Goal: Task Accomplishment & Management: Manage account settings

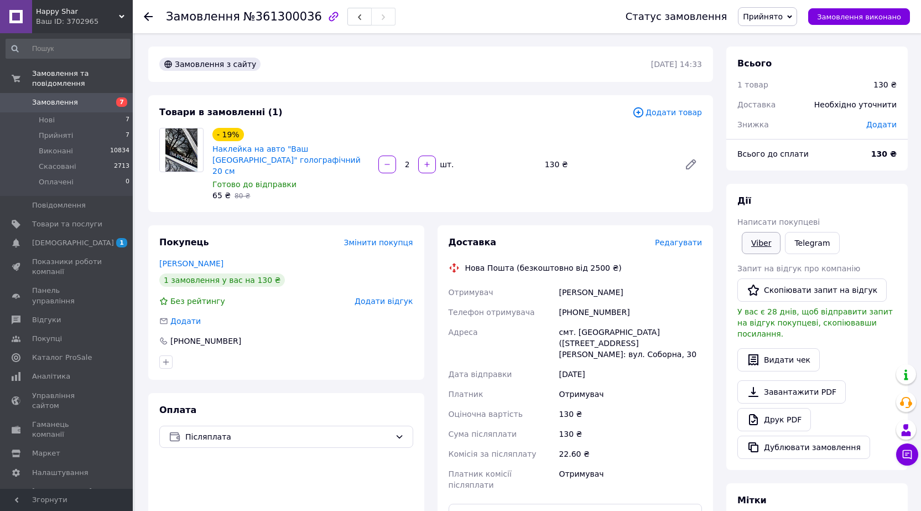
click at [767, 242] on link "Viber" at bounding box center [761, 243] width 39 height 22
click at [491, 38] on div "Замовлення №361300036 Статус замовлення Прийнято Виконано Скасовано Оплачено За…" at bounding box center [528, 392] width 786 height 718
click at [356, 14] on icon "button" at bounding box center [359, 17] width 7 height 7
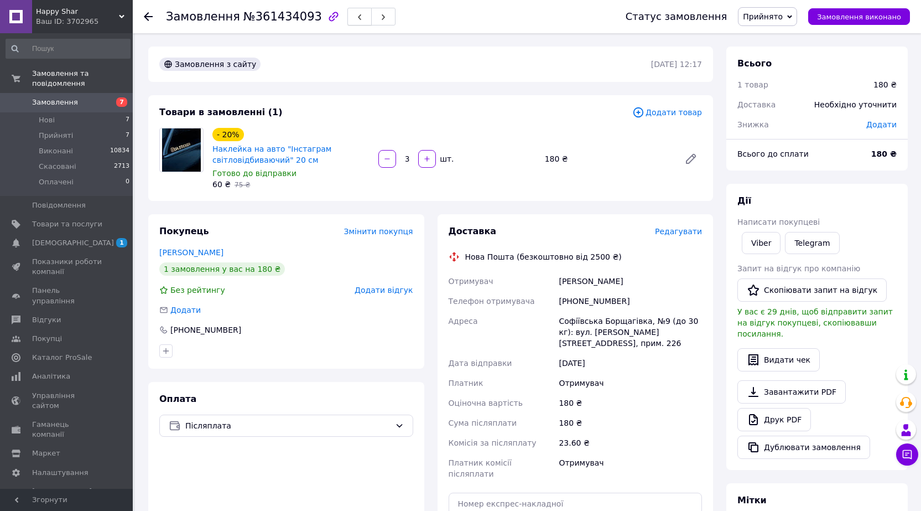
click at [347, 14] on button "button" at bounding box center [359, 17] width 24 height 18
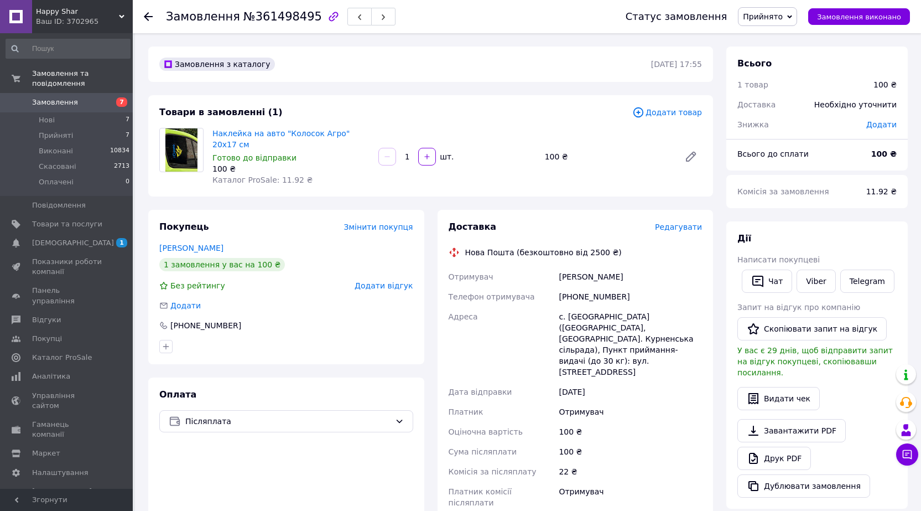
click at [682, 221] on div "Доставка Редагувати" at bounding box center [576, 227] width 254 height 13
click at [693, 222] on span "Редагувати" at bounding box center [678, 226] width 47 height 9
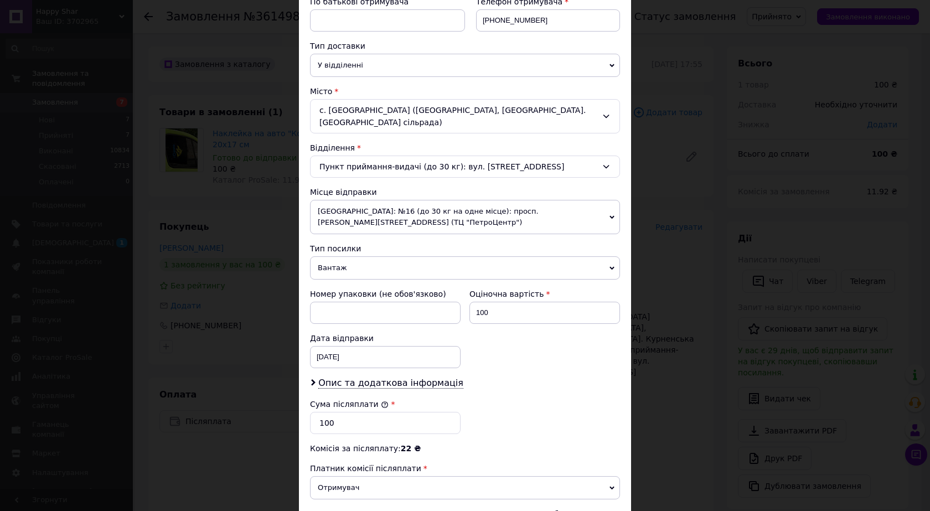
drag, startPoint x: 330, startPoint y: 250, endPoint x: 325, endPoint y: 276, distance: 26.9
click at [328, 256] on span "Вантаж" at bounding box center [465, 267] width 310 height 23
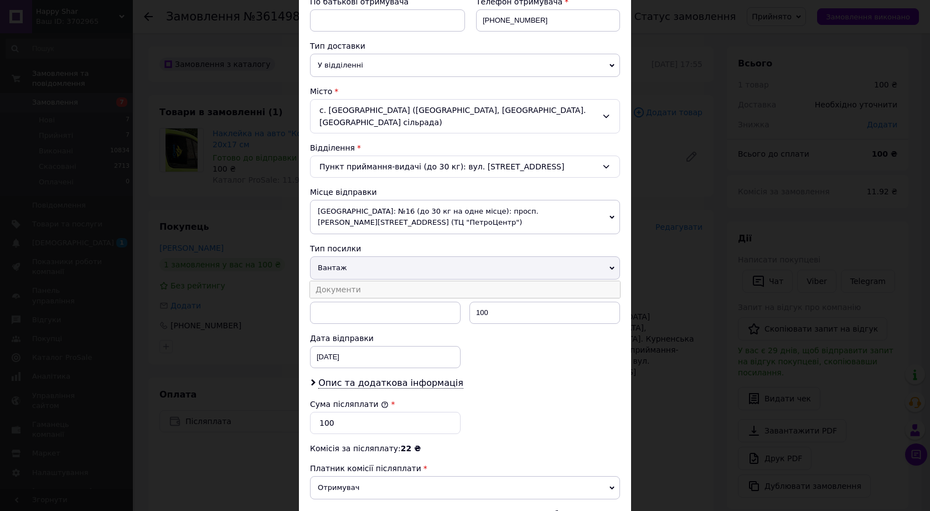
click at [325, 281] on li "Документи" at bounding box center [465, 289] width 310 height 17
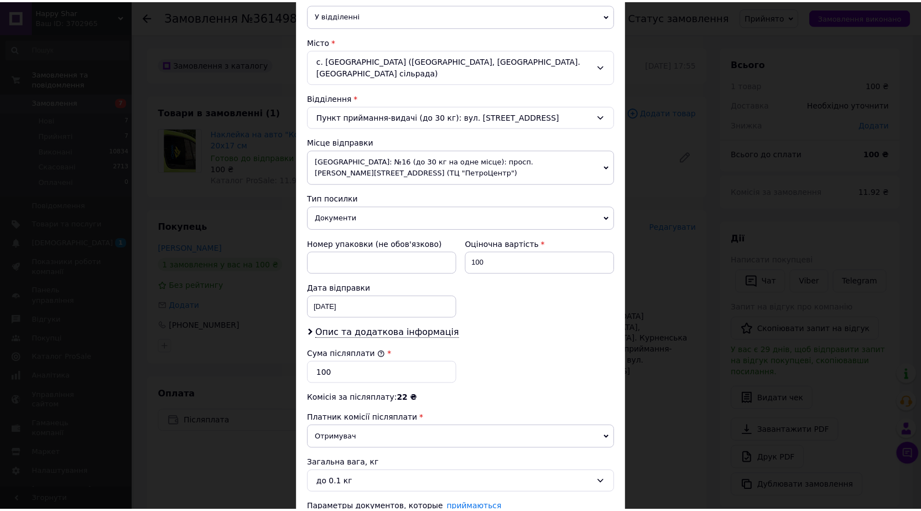
scroll to position [356, 0]
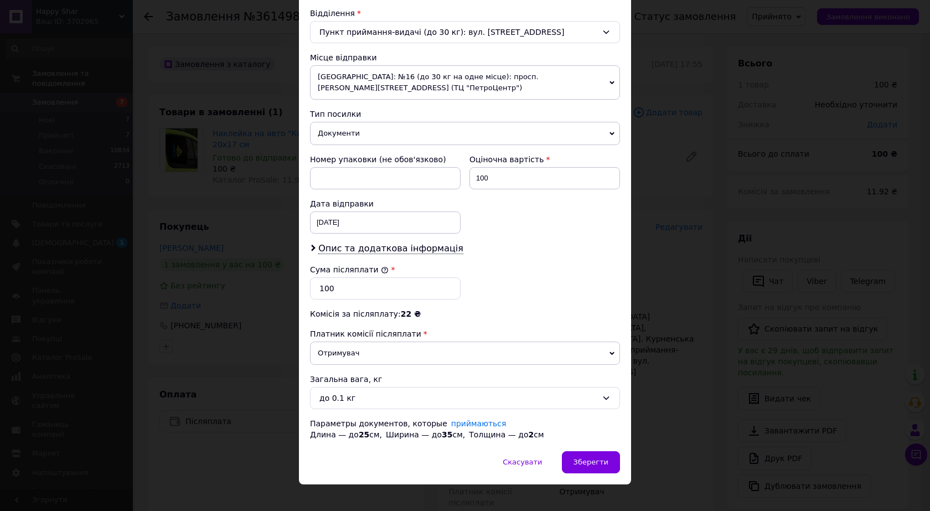
click at [590, 465] on div "Скасувати   Зберегти" at bounding box center [465, 467] width 332 height 33
click at [586, 458] on span "Зберегти" at bounding box center [590, 462] width 35 height 8
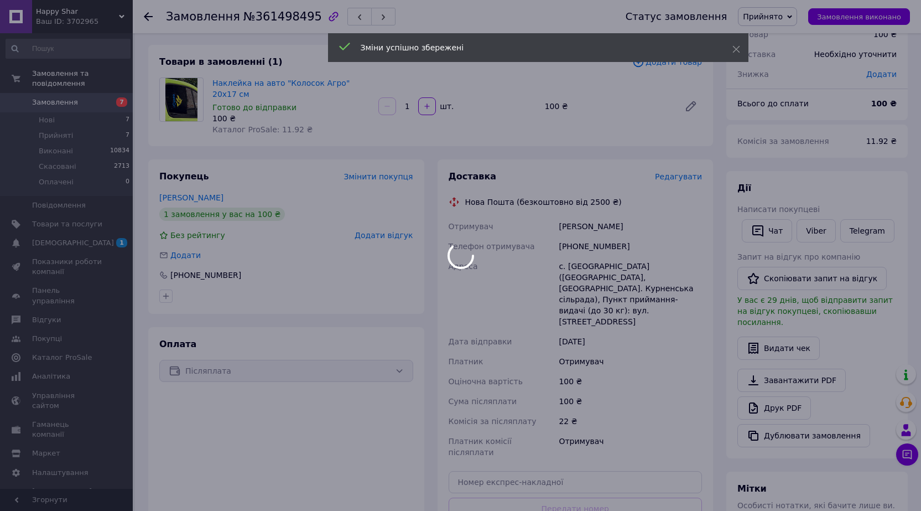
scroll to position [111, 0]
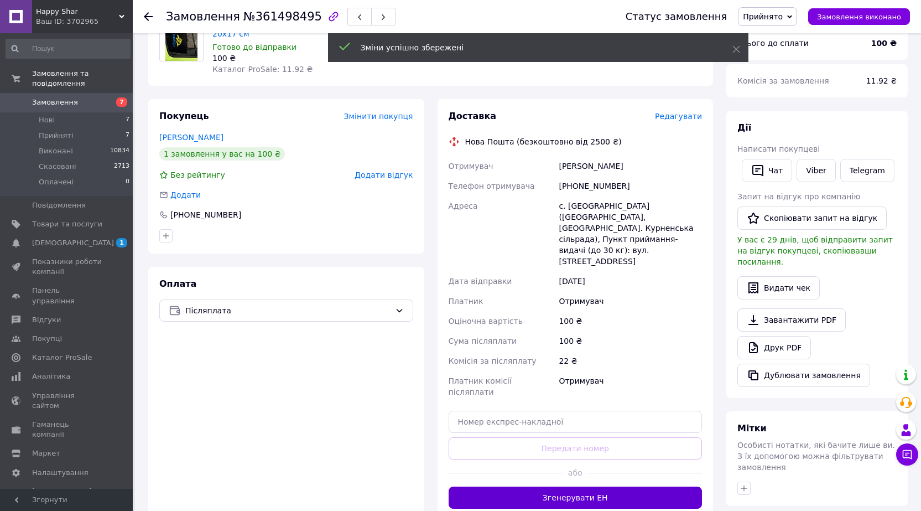
click at [573, 486] on button "Згенерувати ЕН" at bounding box center [576, 497] width 254 height 22
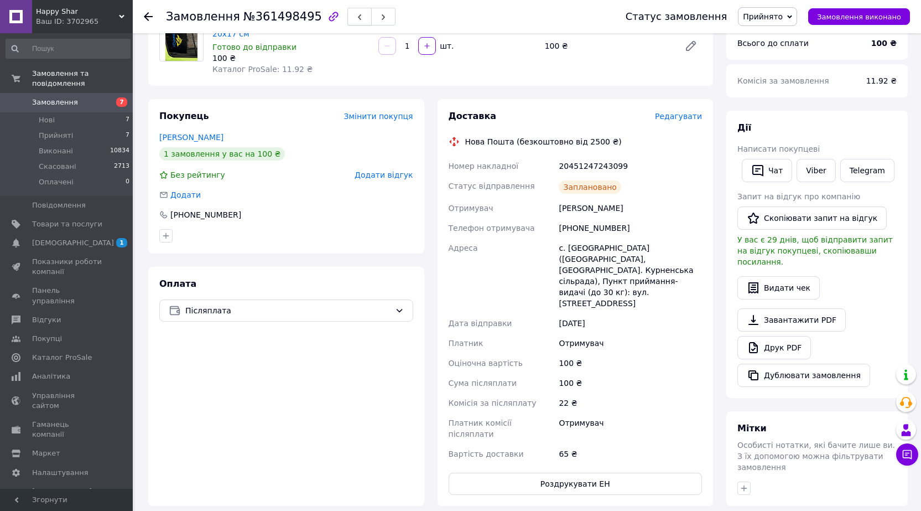
click at [356, 13] on span "button" at bounding box center [359, 17] width 7 height 8
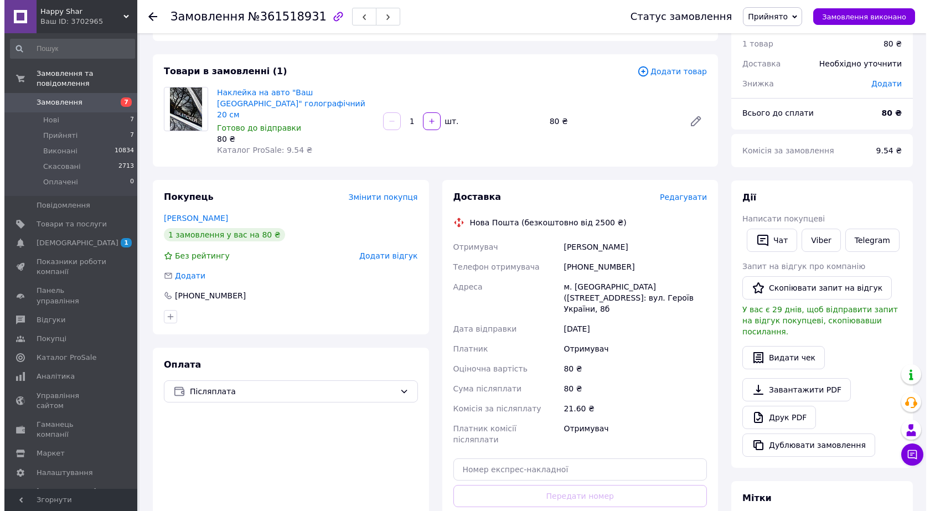
scroll to position [111, 0]
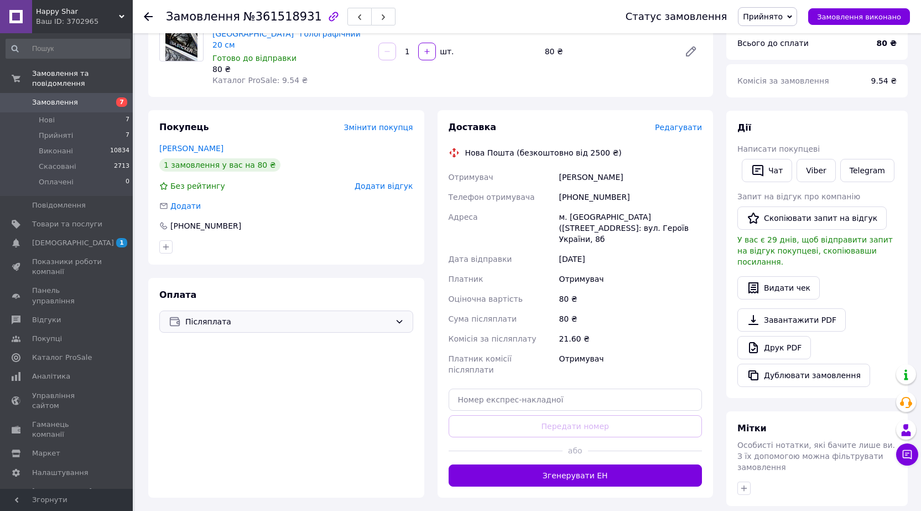
click at [193, 315] on div "Післяплата" at bounding box center [286, 321] width 254 height 22
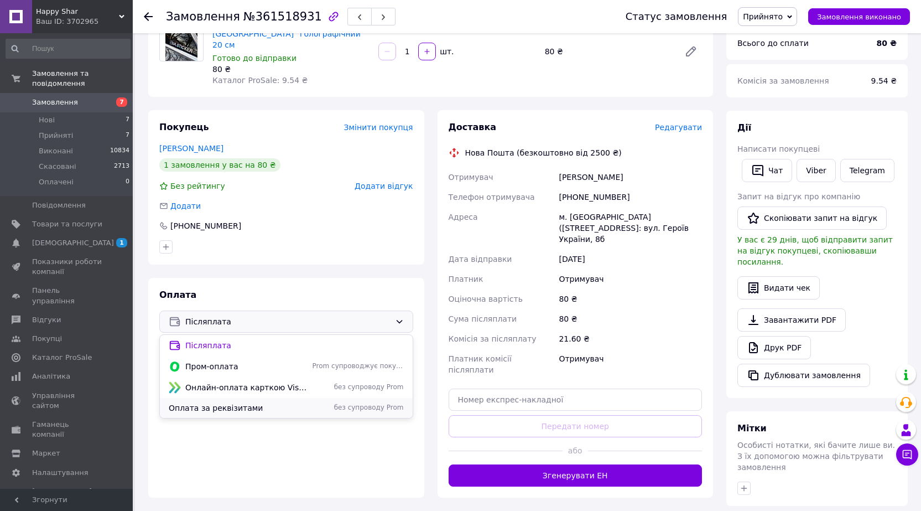
click at [200, 402] on span "Оплата за реквізитами" at bounding box center [238, 407] width 139 height 11
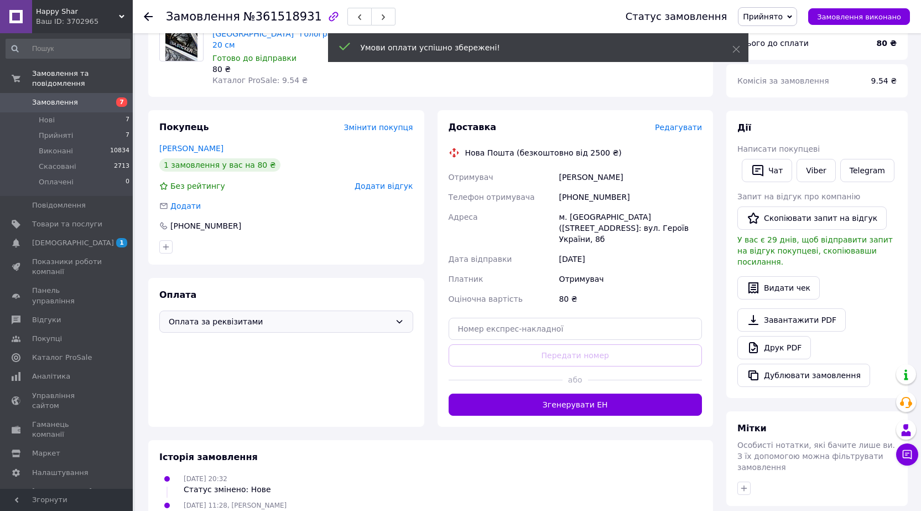
click at [689, 123] on span "Редагувати" at bounding box center [678, 127] width 47 height 9
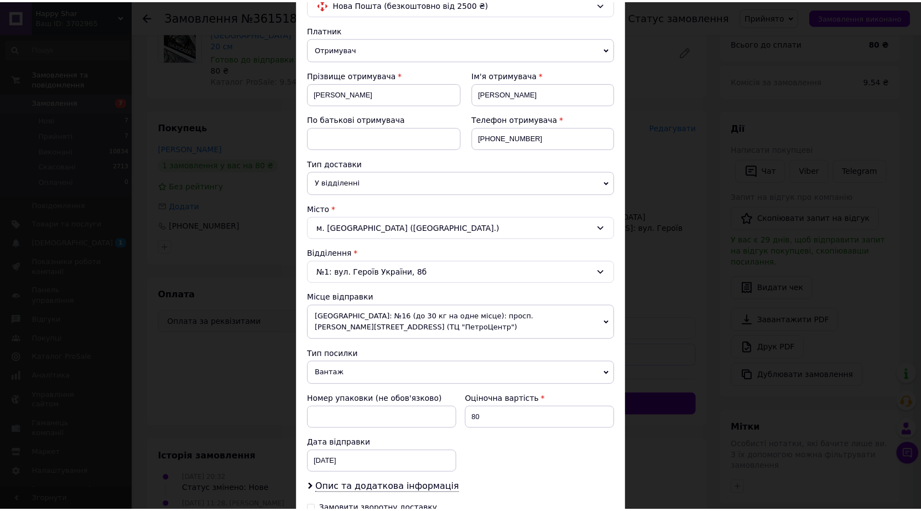
scroll to position [221, 0]
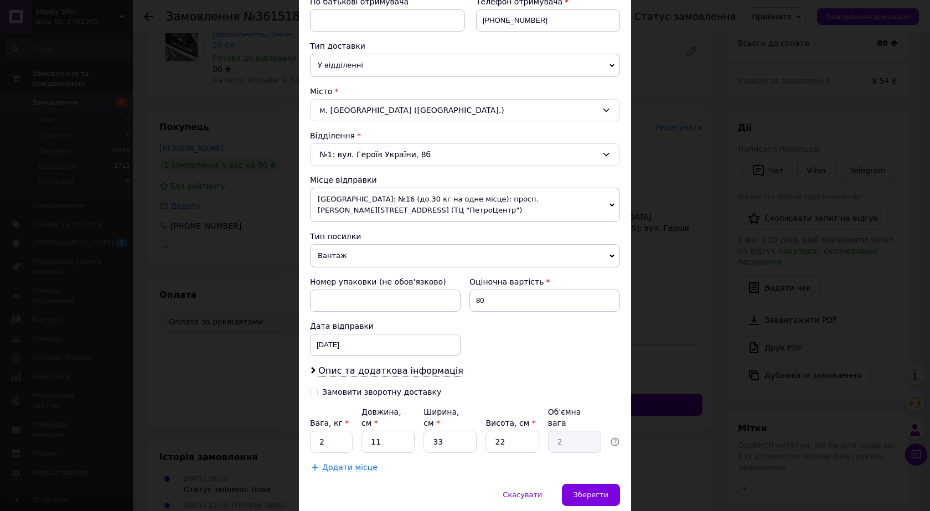
click at [368, 257] on span "Вантаж" at bounding box center [465, 255] width 310 height 23
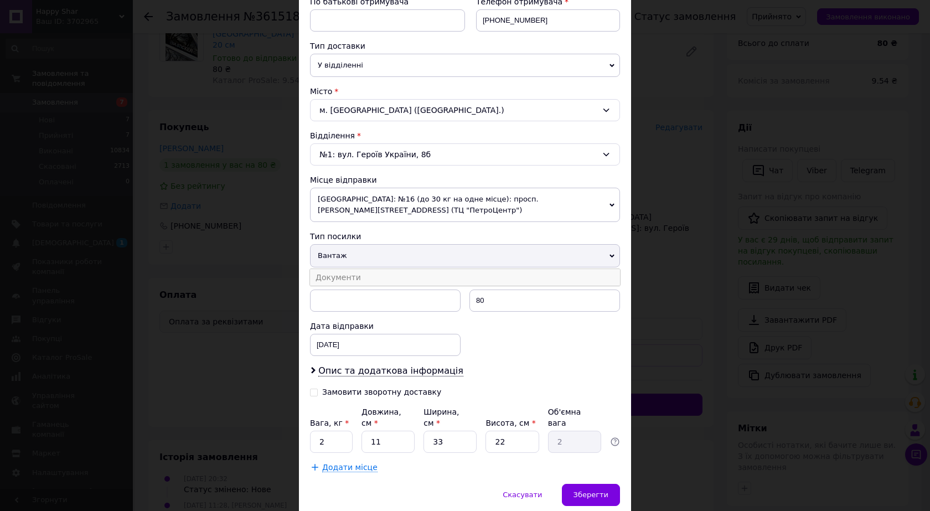
click at [356, 281] on li "Документи" at bounding box center [465, 277] width 310 height 17
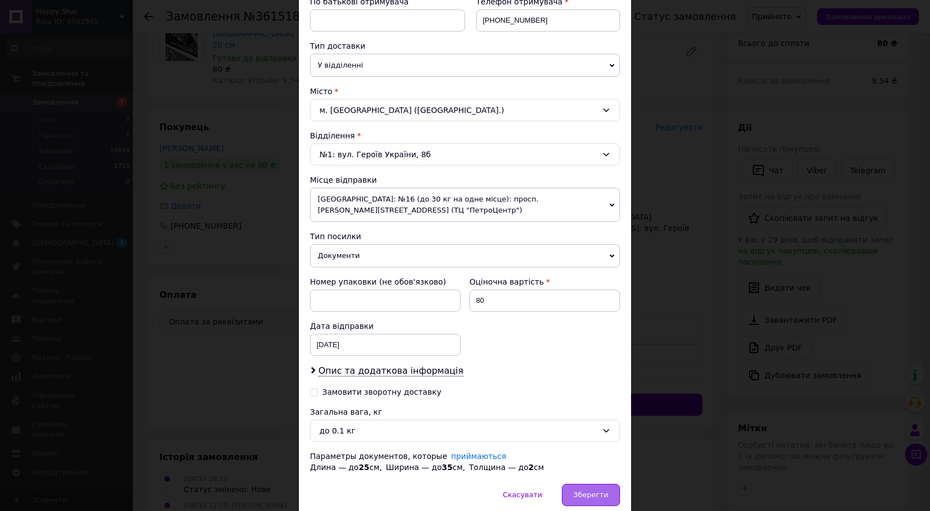
click at [601, 491] on span "Зберегти" at bounding box center [590, 494] width 35 height 8
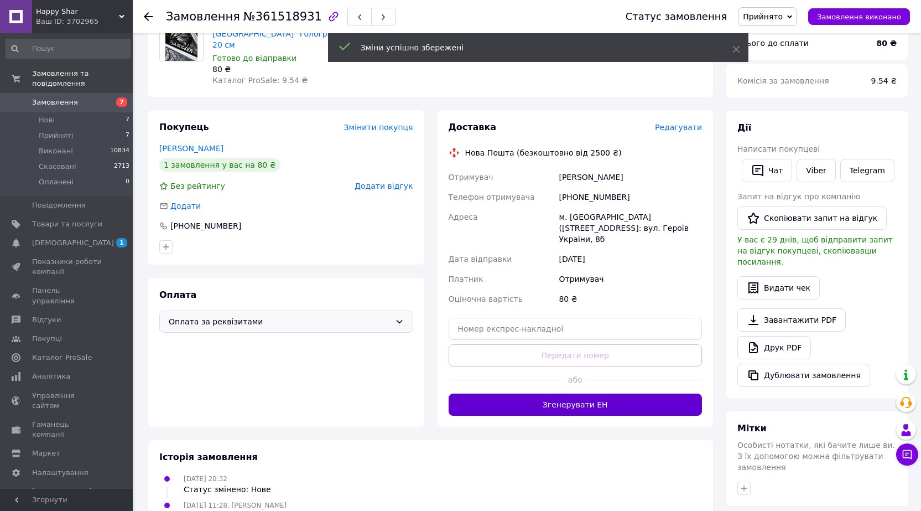
click at [564, 393] on button "Згенерувати ЕН" at bounding box center [576, 404] width 254 height 22
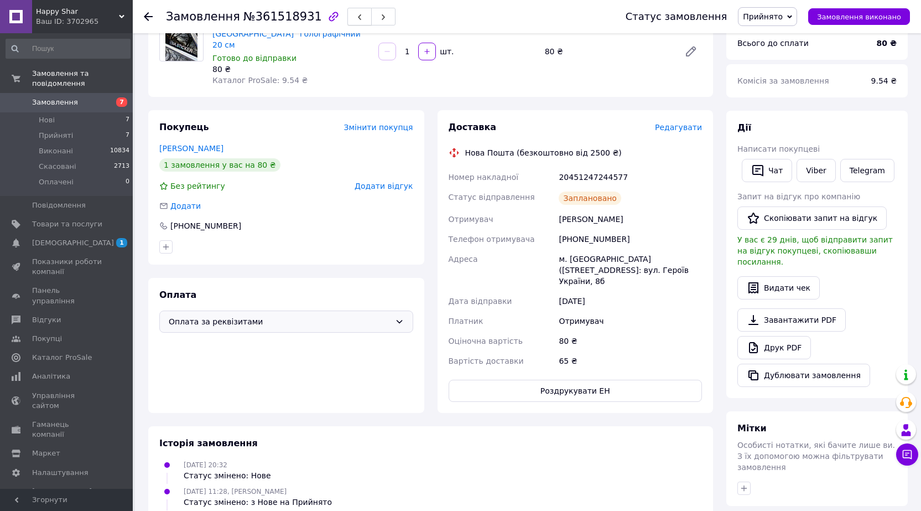
click at [347, 15] on button "button" at bounding box center [359, 17] width 24 height 18
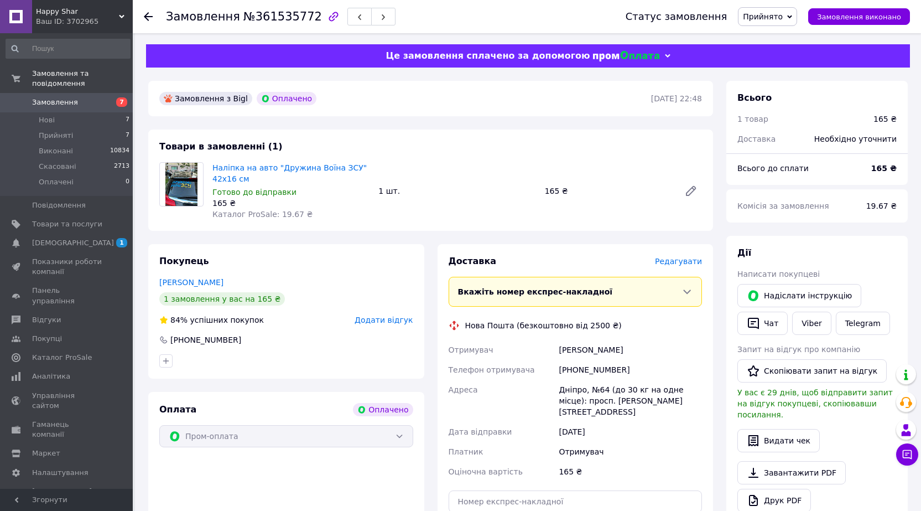
click at [685, 263] on span "Редагувати" at bounding box center [678, 261] width 47 height 9
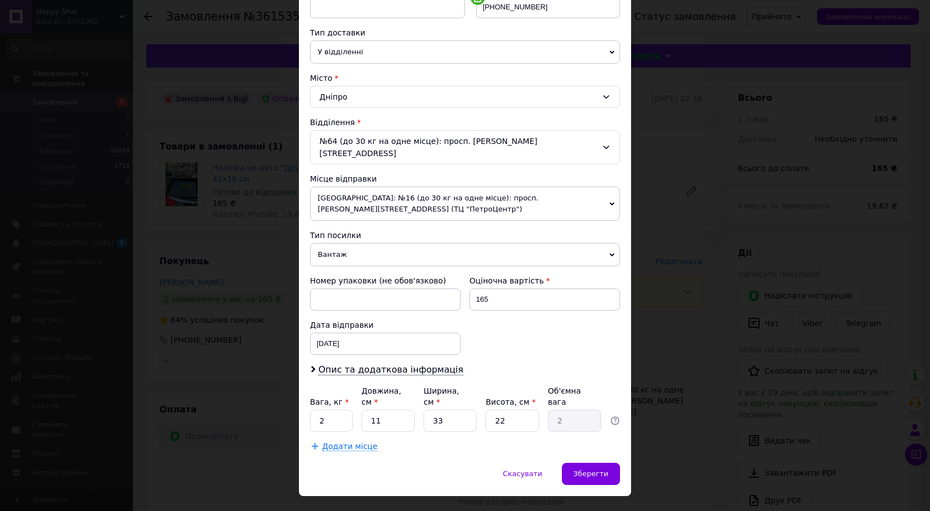
scroll to position [235, 0]
click at [381, 247] on span "Вантаж" at bounding box center [465, 253] width 310 height 23
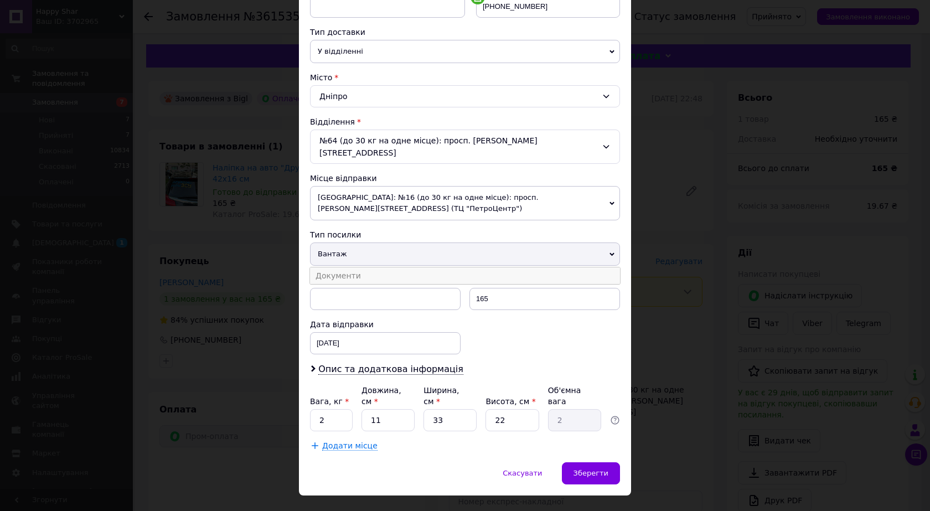
click at [366, 267] on li "Документи" at bounding box center [465, 275] width 310 height 17
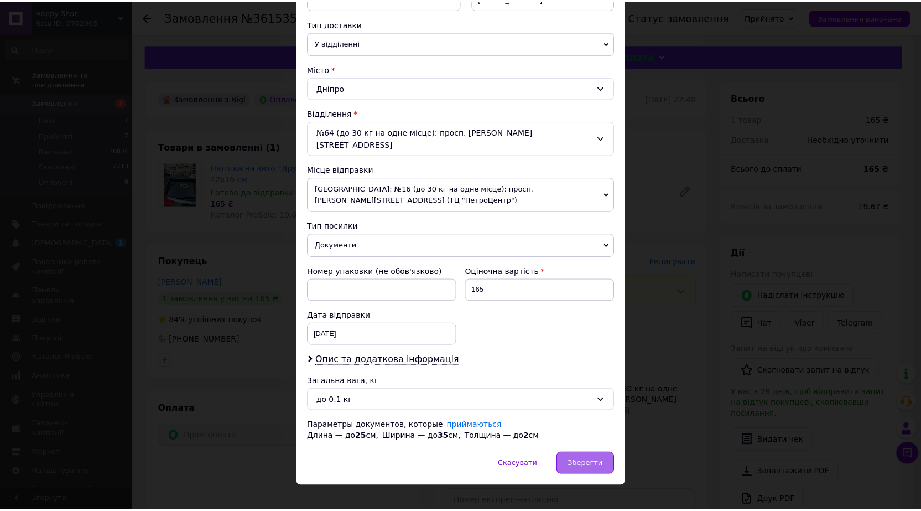
scroll to position [246, 0]
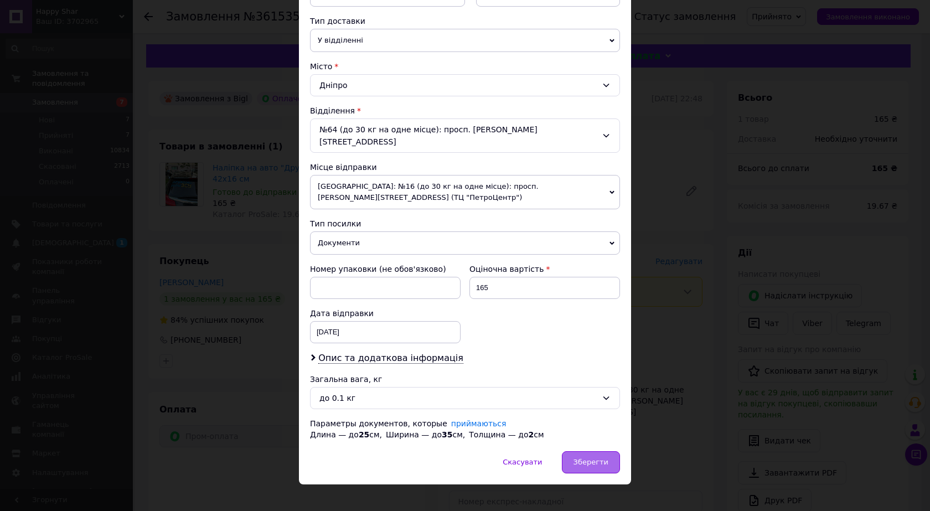
click at [599, 458] on span "Зберегти" at bounding box center [590, 462] width 35 height 8
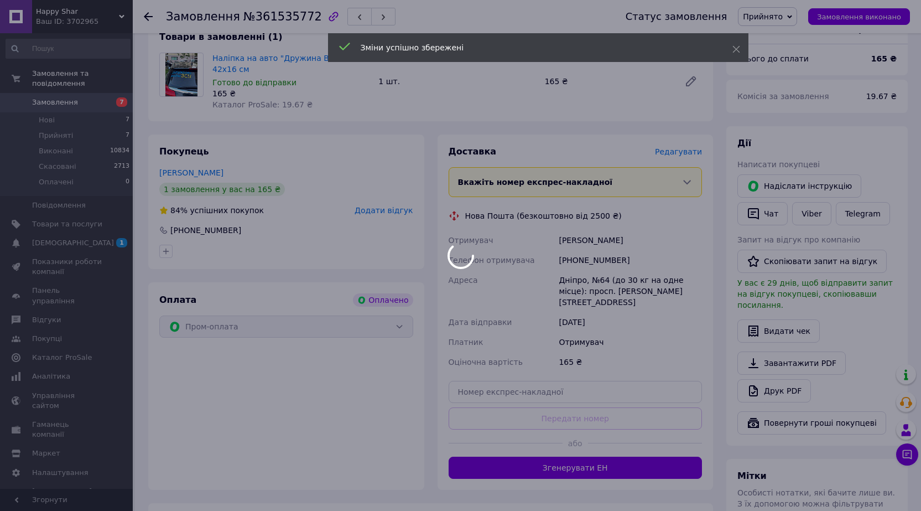
scroll to position [111, 0]
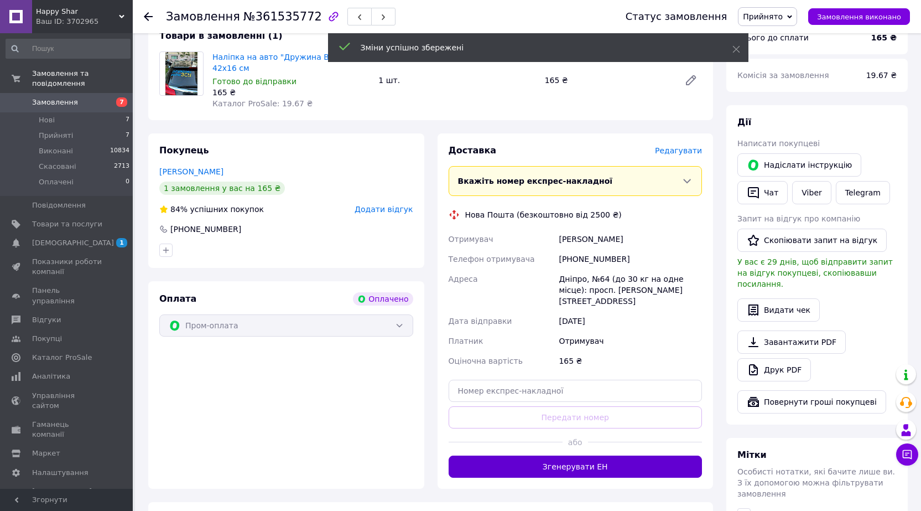
click at [547, 455] on button "Згенерувати ЕН" at bounding box center [576, 466] width 254 height 22
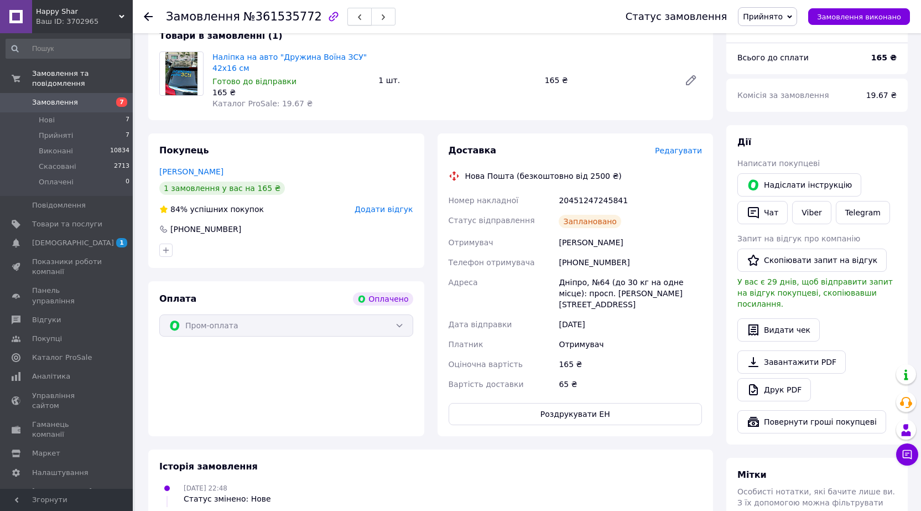
click at [356, 14] on span "button" at bounding box center [359, 17] width 7 height 8
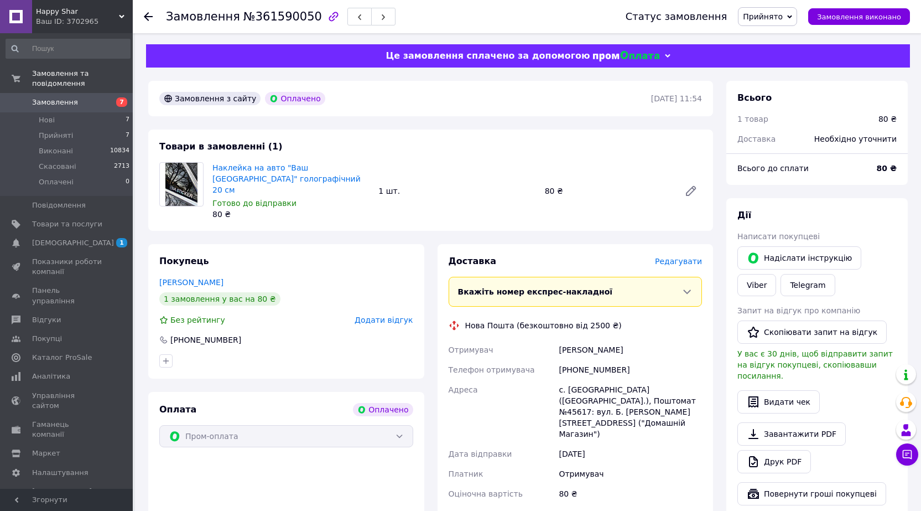
click at [679, 257] on span "Редагувати" at bounding box center [678, 261] width 47 height 9
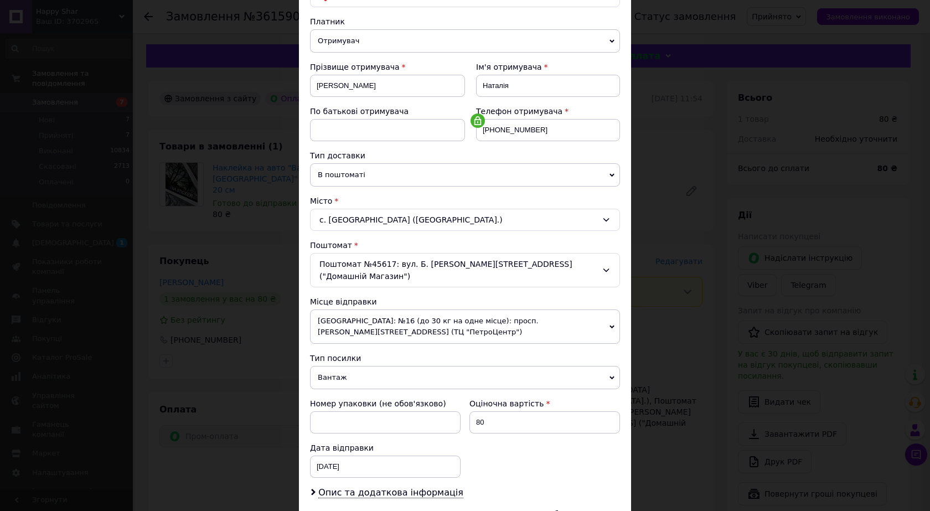
scroll to position [221, 0]
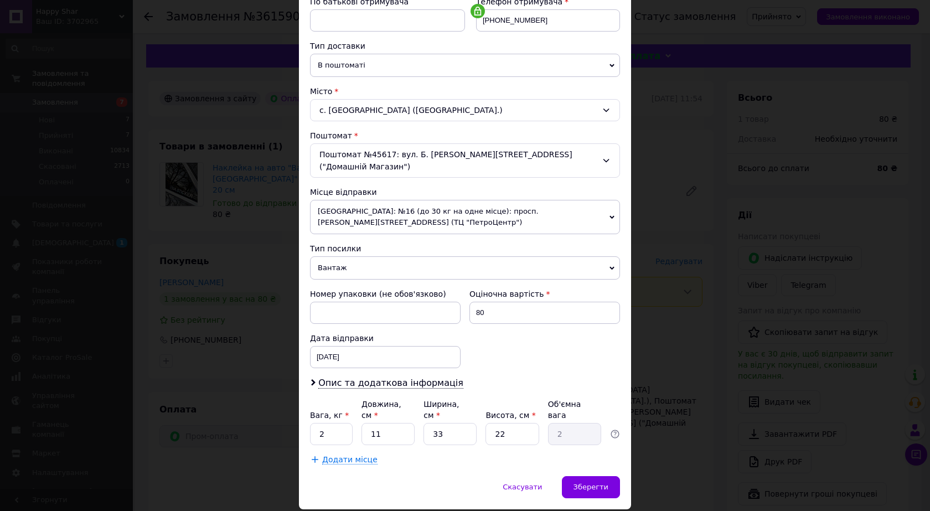
drag, startPoint x: 331, startPoint y: 250, endPoint x: 335, endPoint y: 280, distance: 30.1
click at [331, 256] on span "Вантаж" at bounding box center [465, 267] width 310 height 23
click at [0, 0] on li "Документи" at bounding box center [0, 0] width 0 height 0
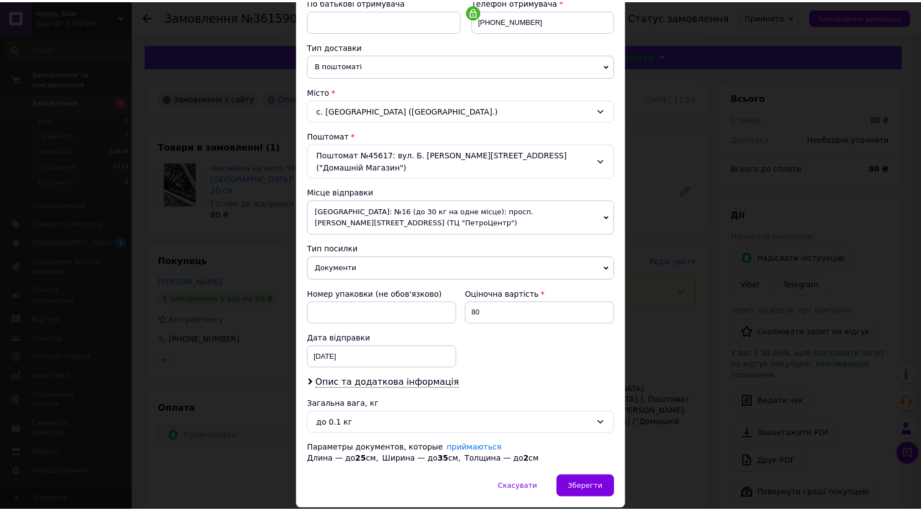
scroll to position [246, 0]
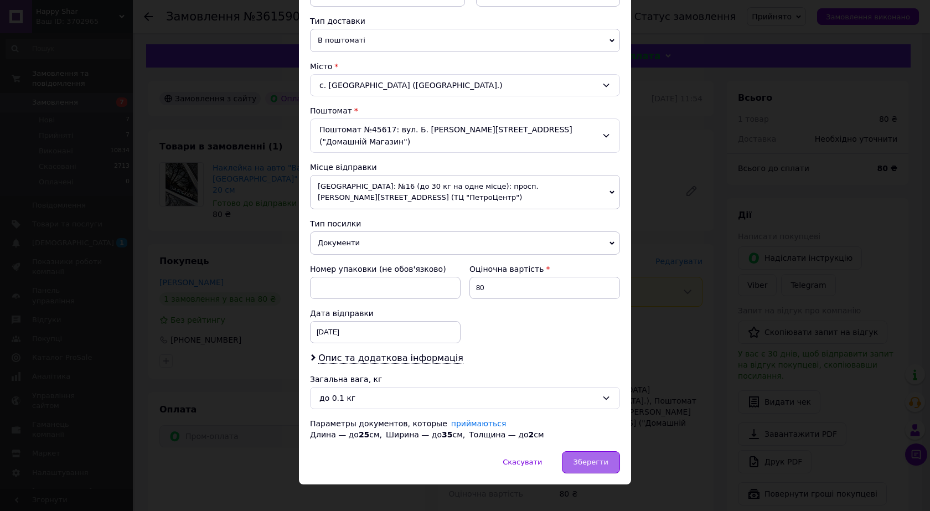
click at [597, 455] on div "Зберегти" at bounding box center [591, 462] width 58 height 22
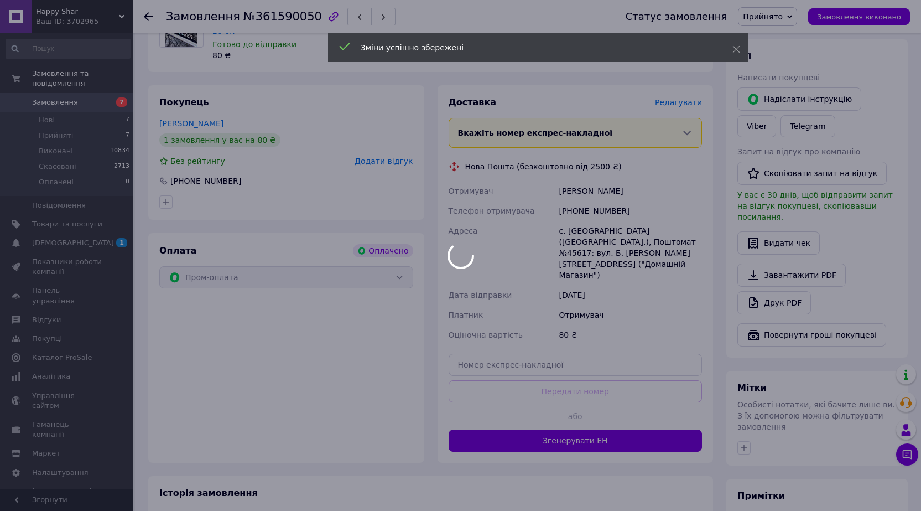
scroll to position [166, 0]
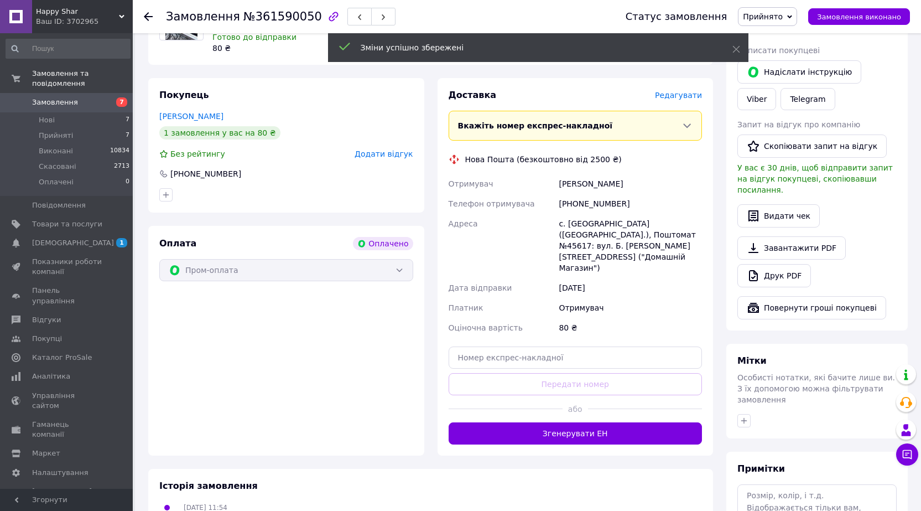
click at [558, 422] on button "Згенерувати ЕН" at bounding box center [576, 433] width 254 height 22
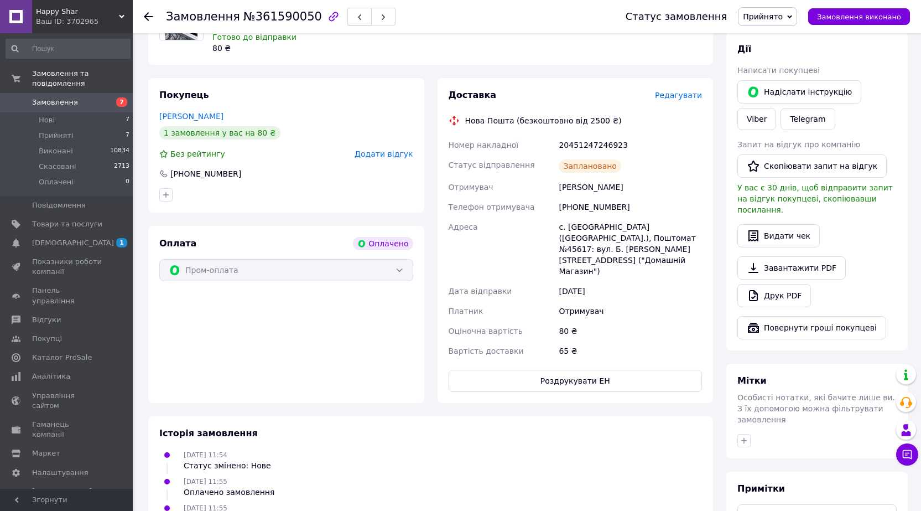
click at [347, 18] on button "button" at bounding box center [359, 17] width 24 height 18
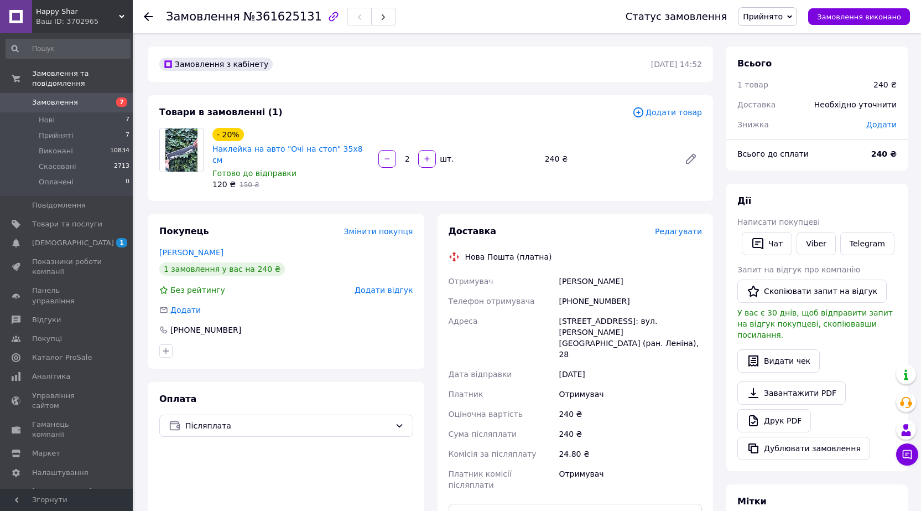
click at [691, 230] on div "Доставка Редагувати Нова Пошта (платна) Отримувач [PERSON_NAME] отримувача [PHO…" at bounding box center [576, 413] width 254 height 376
click at [682, 227] on span "Редагувати" at bounding box center [678, 231] width 47 height 9
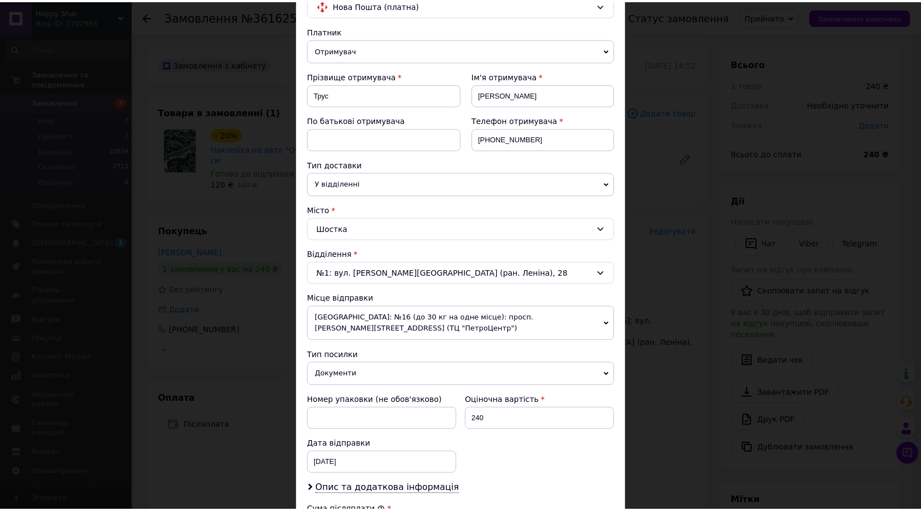
scroll to position [221, 0]
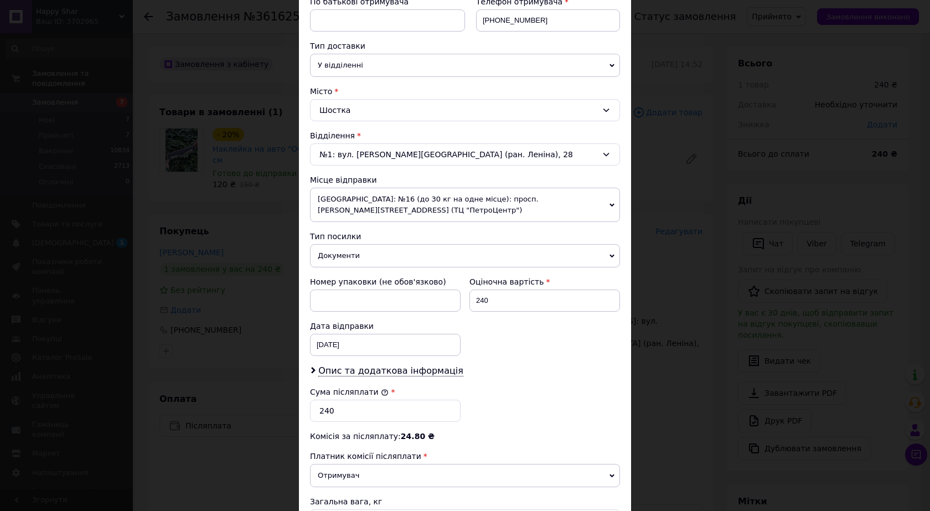
click at [675, 349] on div "× Редагування доставки Спосіб доставки Нова Пошта (платна) Платник Отримувач Ві…" at bounding box center [465, 255] width 930 height 511
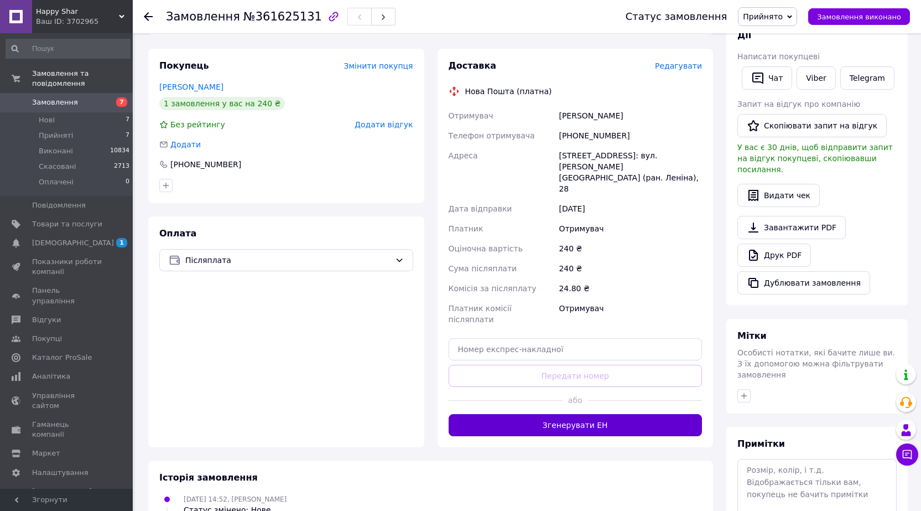
scroll to position [166, 0]
click at [624, 413] on button "Згенерувати ЕН" at bounding box center [576, 424] width 254 height 22
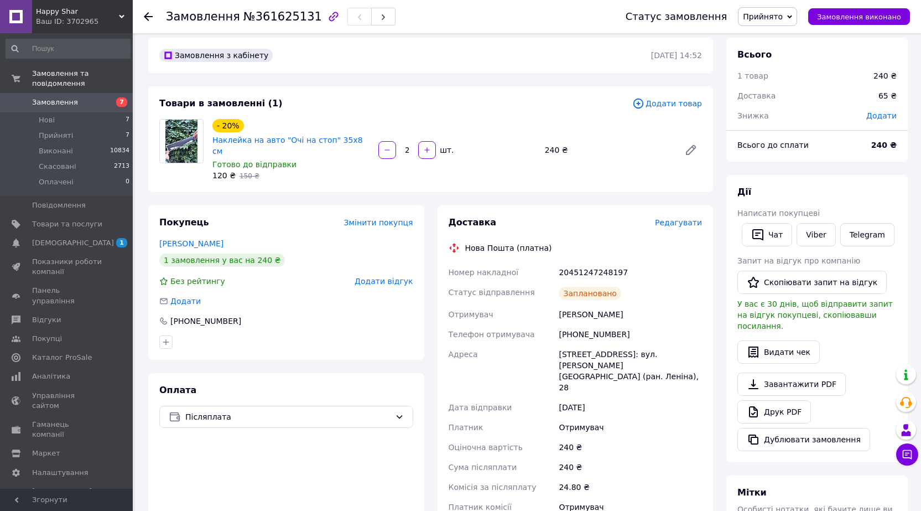
scroll to position [0, 0]
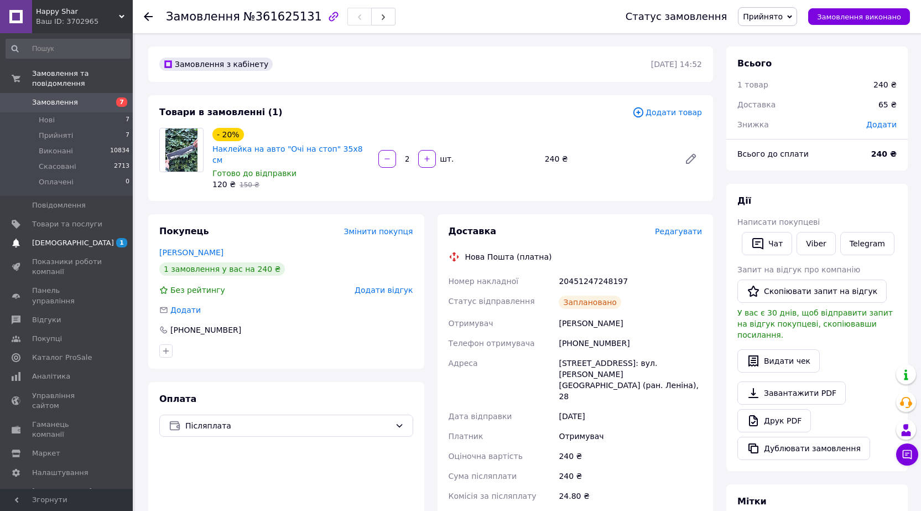
click at [82, 238] on span "[DEMOGRAPHIC_DATA]" at bounding box center [67, 243] width 70 height 10
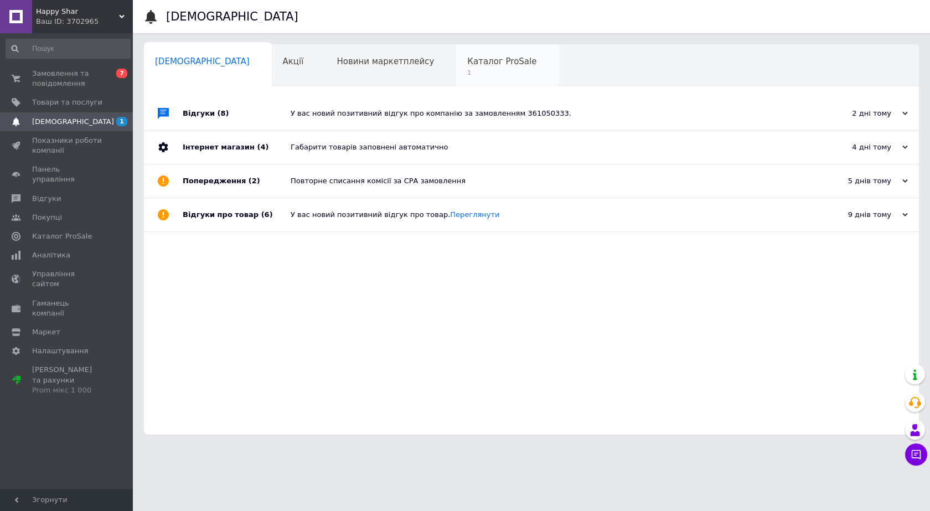
click at [467, 60] on span "Каталог ProSale" at bounding box center [501, 61] width 69 height 10
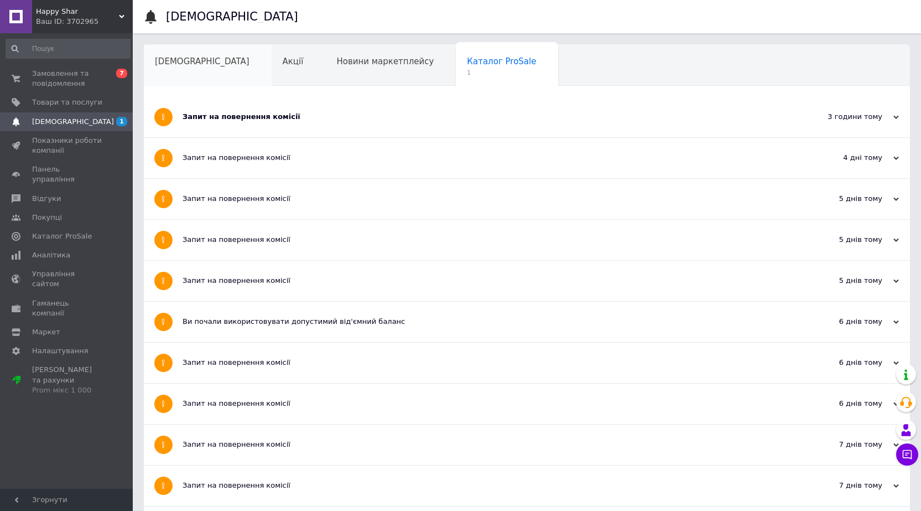
click at [168, 65] on span "[DEMOGRAPHIC_DATA]" at bounding box center [202, 61] width 95 height 10
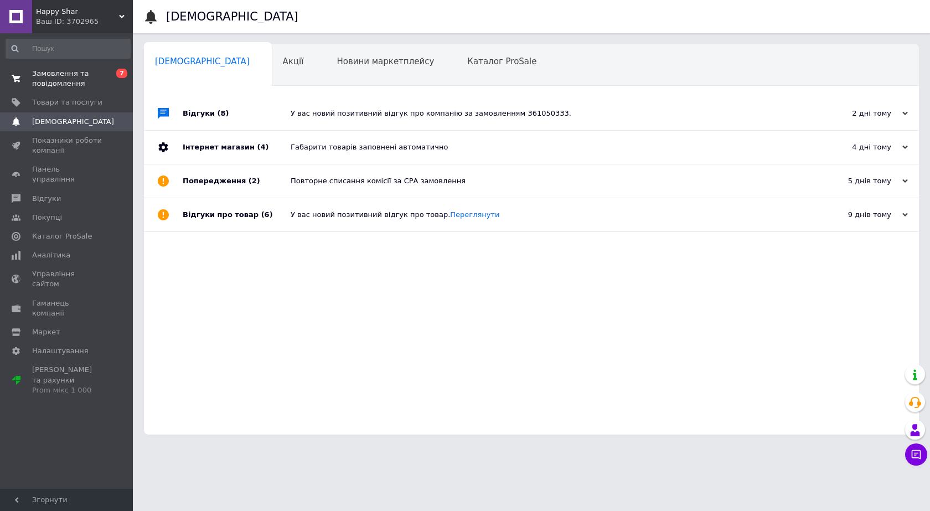
click at [101, 70] on span "Замовлення та повідомлення" at bounding box center [67, 79] width 70 height 20
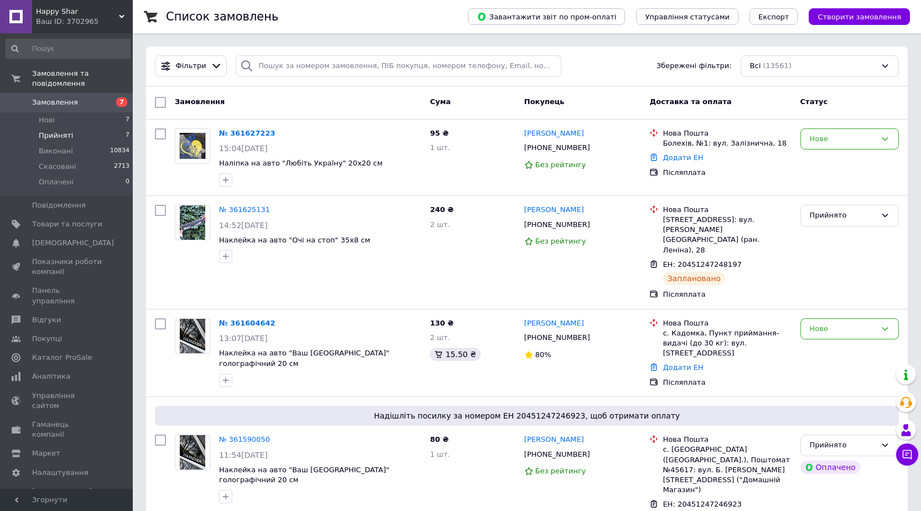
click at [112, 128] on li "Прийняті 7" at bounding box center [68, 135] width 136 height 15
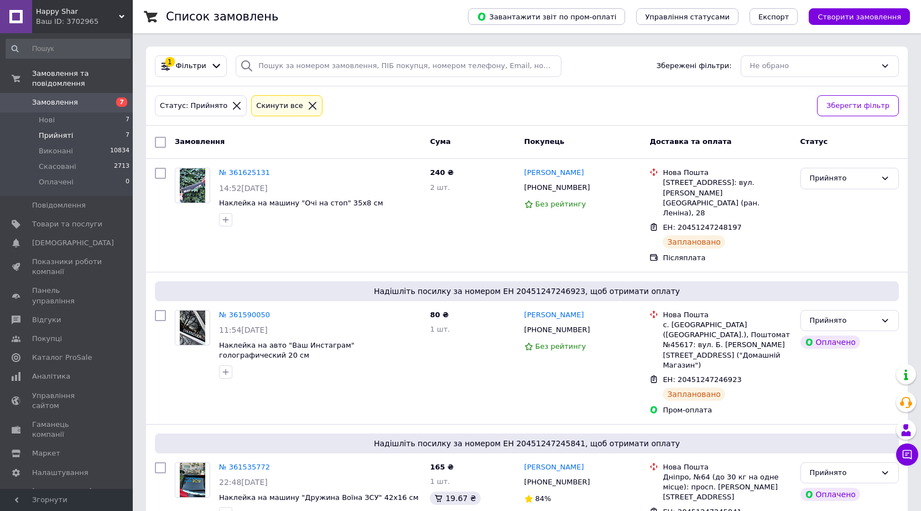
click at [161, 142] on input "checkbox" at bounding box center [160, 142] width 11 height 11
checkbox input "true"
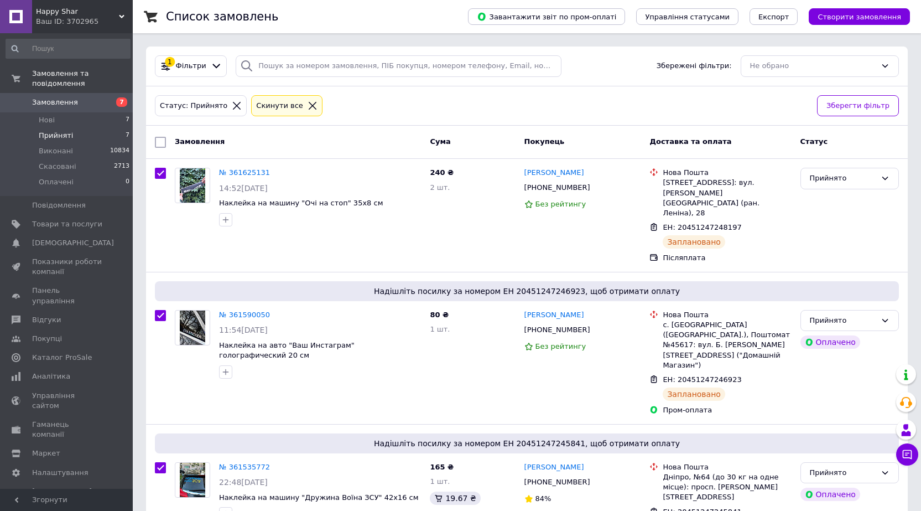
checkbox input "true"
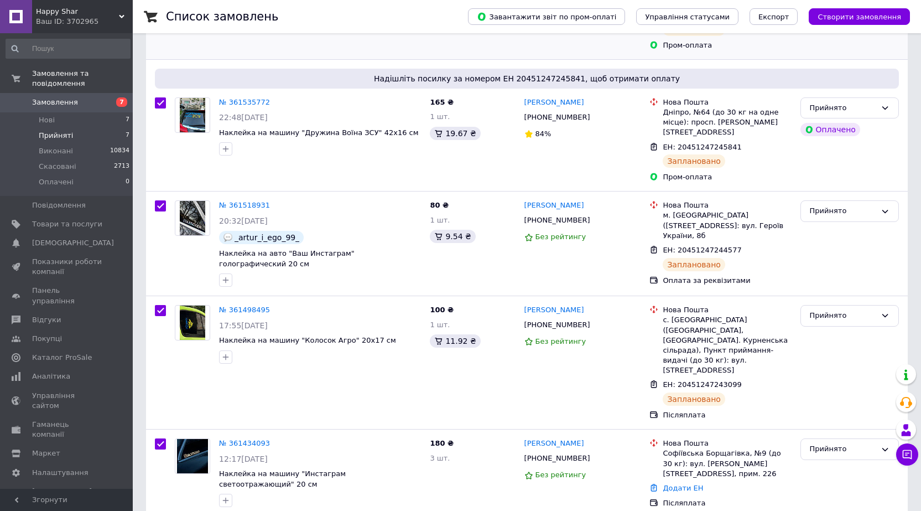
scroll to position [381, 0]
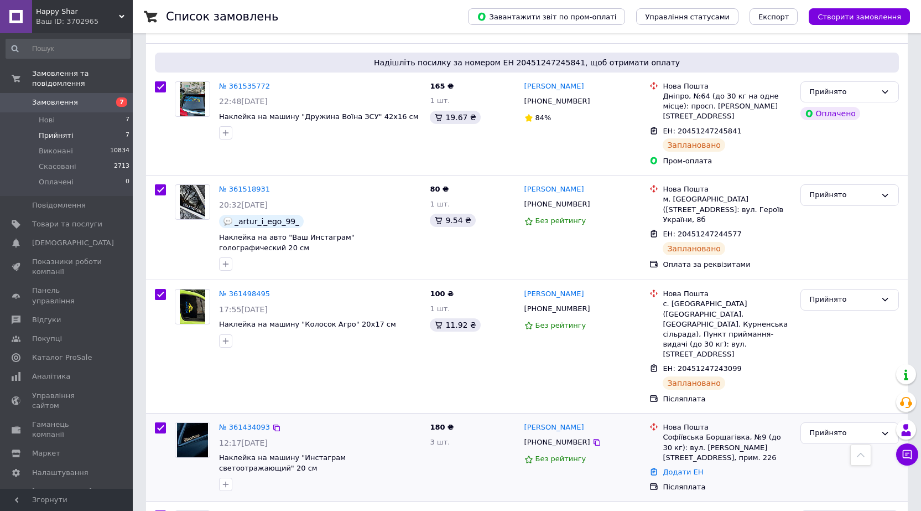
click at [165, 422] on input "checkbox" at bounding box center [160, 427] width 11 height 11
checkbox input "false"
checkbox input "true"
click at [157, 422] on input "checkbox" at bounding box center [160, 427] width 11 height 11
click at [159, 422] on input "checkbox" at bounding box center [160, 427] width 11 height 11
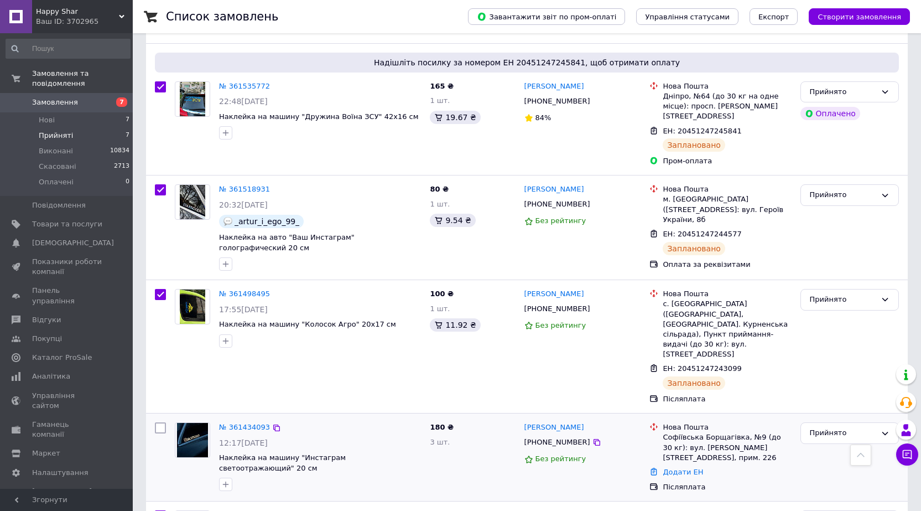
checkbox input "false"
checkbox input "true"
click at [158, 510] on input "checkbox" at bounding box center [160, 515] width 11 height 11
checkbox input "false"
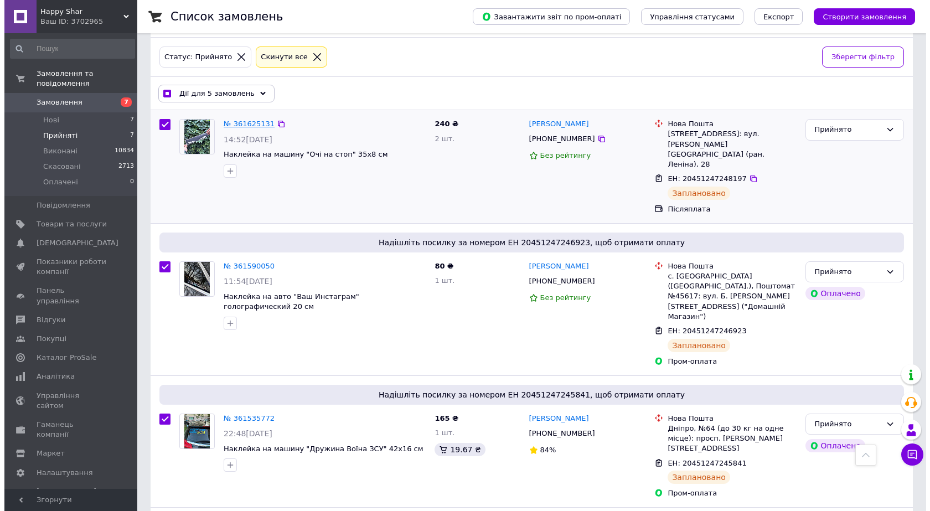
scroll to position [0, 0]
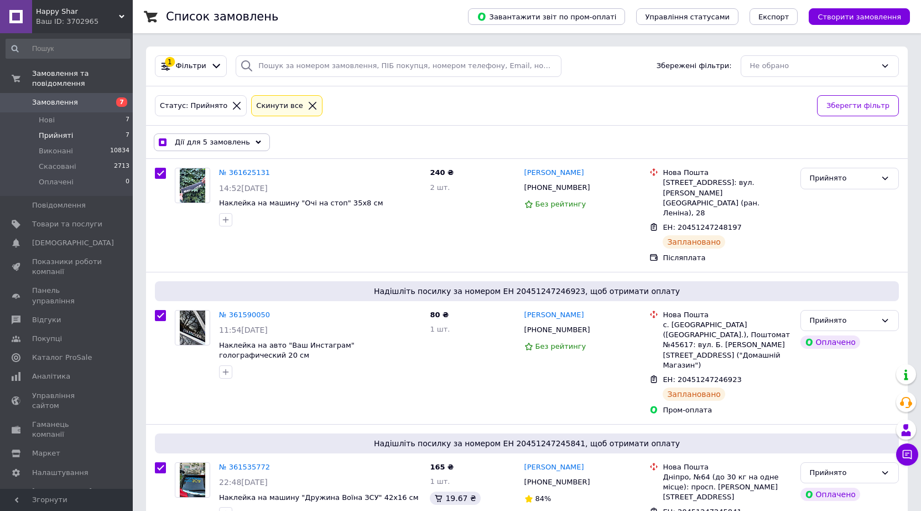
click at [227, 144] on span "Дії для 5 замовлень" at bounding box center [212, 142] width 75 height 10
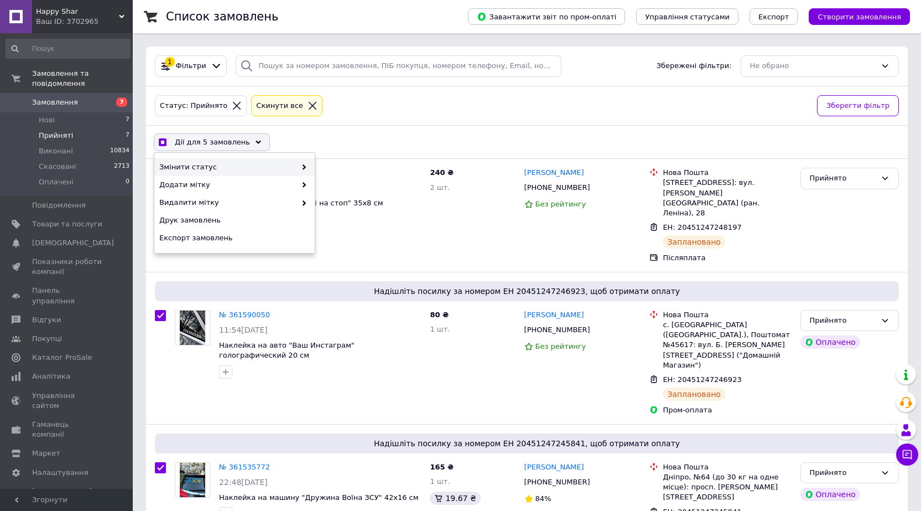
click at [289, 165] on span "Змінити статус" at bounding box center [227, 167] width 137 height 10
click at [300, 166] on span at bounding box center [301, 167] width 11 height 10
checkbox input "true"
click at [330, 181] on div "Виконано" at bounding box center [395, 185] width 160 height 18
checkbox input "false"
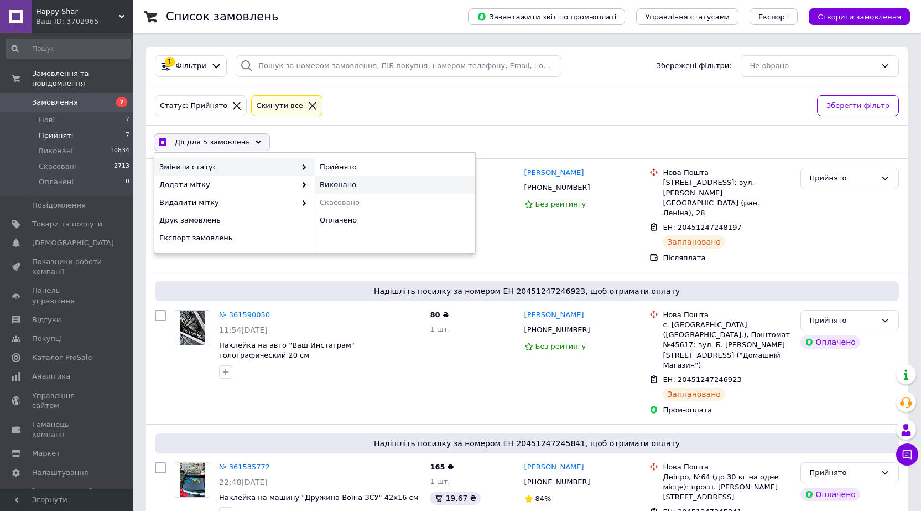
checkbox input "false"
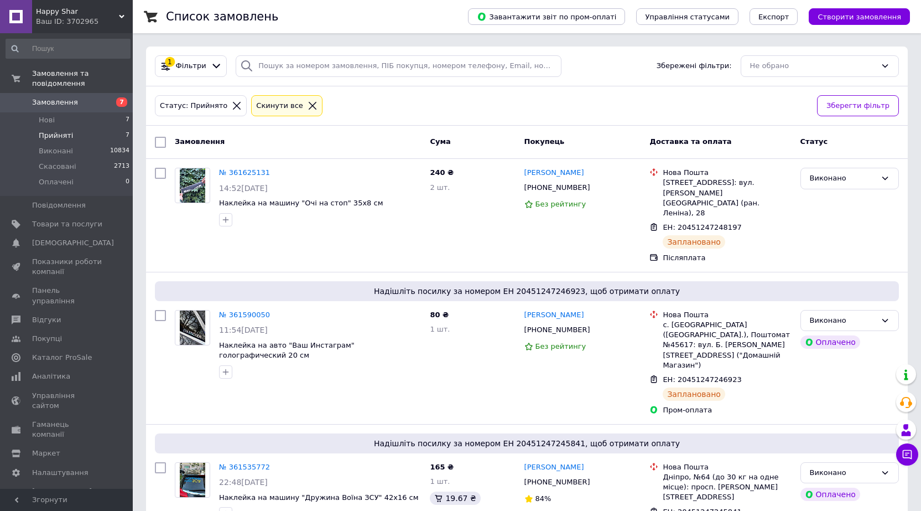
click at [47, 131] on span "Прийняті" at bounding box center [56, 136] width 34 height 10
